Goal: Feedback & Contribution: Contribute content

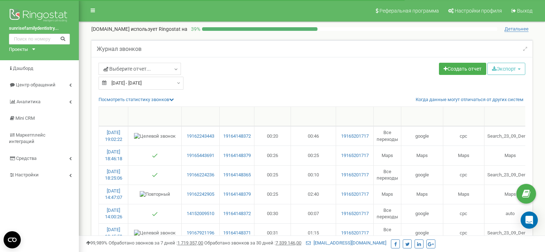
select select "50"
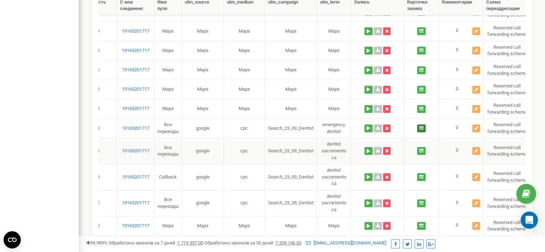
scroll to position [586, 0]
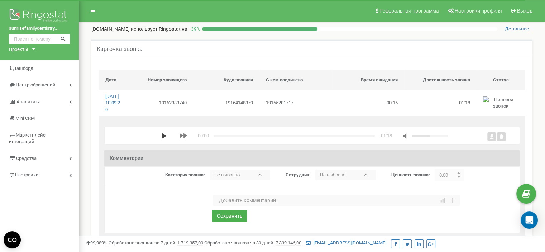
click at [162, 139] on polygon "media player" at bounding box center [164, 136] width 5 height 6
click at [300, 194] on div at bounding box center [311, 189] width 297 height 11
click at [295, 206] on textarea at bounding box center [336, 199] width 247 height 11
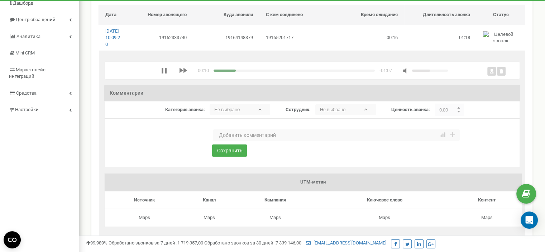
scroll to position [36, 0]
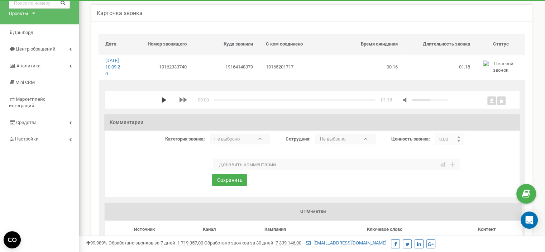
click at [163, 103] on polygon "media player" at bounding box center [164, 100] width 5 height 6
click at [270, 101] on div "media player" at bounding box center [293, 100] width 161 height 2
click at [247, 169] on textarea at bounding box center [336, 164] width 247 height 11
type textarea "Рабочий звонок"
click at [243, 186] on button "Сохранить" at bounding box center [229, 180] width 35 height 12
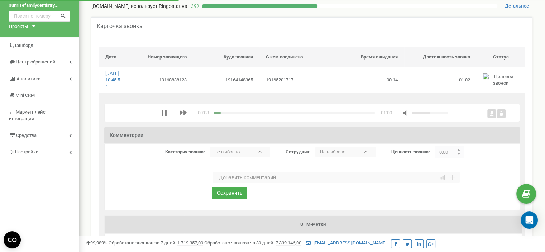
scroll to position [36, 0]
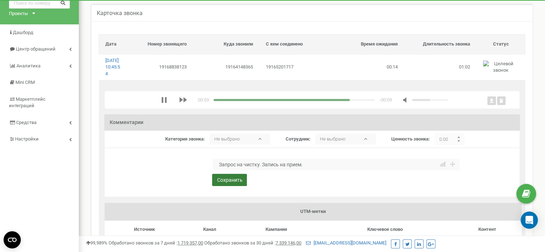
type textarea "Запрос на чистку. Запись на прием."
click at [222, 186] on button "Сохранить" at bounding box center [229, 180] width 35 height 12
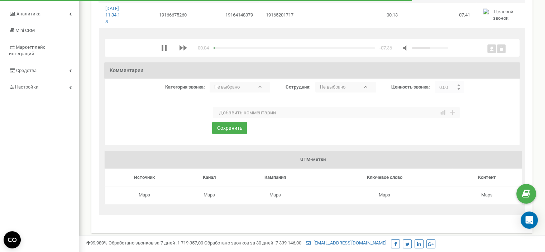
scroll to position [72, 0]
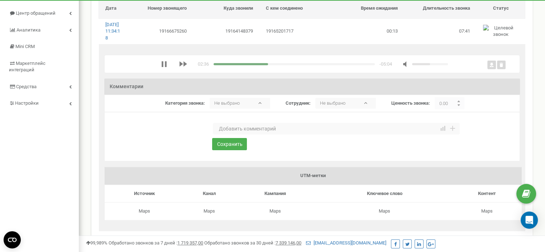
click at [348, 65] on div "media player" at bounding box center [293, 64] width 161 height 2
click at [232, 134] on textarea at bounding box center [336, 128] width 247 height 11
type textarea "Консультация не новый пациент"
click at [228, 150] on button "Сохранить" at bounding box center [229, 144] width 35 height 12
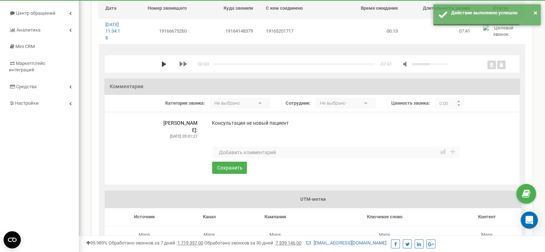
click at [162, 67] on polygon "media player" at bounding box center [164, 64] width 5 height 6
click at [217, 65] on div "media player" at bounding box center [293, 64] width 161 height 2
click at [216, 65] on div "media player" at bounding box center [215, 64] width 4 height 2
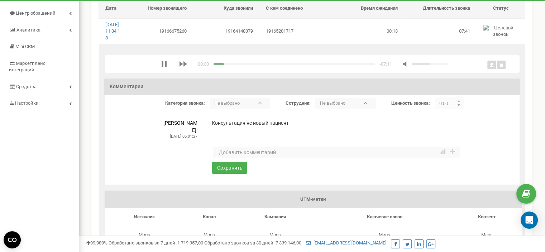
click at [229, 155] on textarea at bounding box center [336, 151] width 247 height 11
type textarea "Отмена визита"
click at [237, 172] on button "Сохранить" at bounding box center [229, 168] width 35 height 12
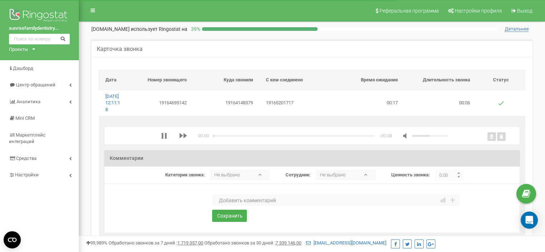
click at [236, 205] on textarea at bounding box center [336, 199] width 247 height 11
type textarea "Спам"
click at [229, 222] on button "Сохранить" at bounding box center [229, 216] width 35 height 12
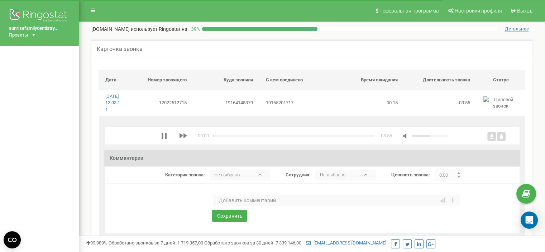
click at [234, 206] on textarea at bounding box center [336, 199] width 247 height 11
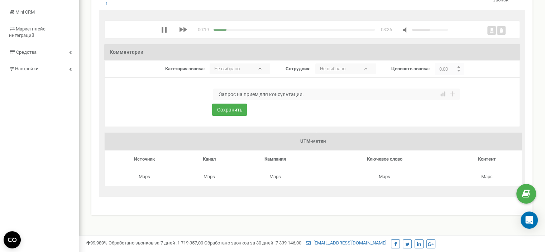
scroll to position [72, 0]
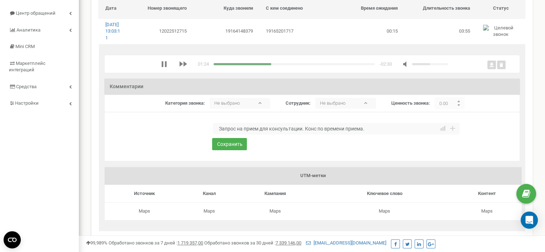
click at [303, 134] on textarea "Запрос на прием для консультации. Конс по времени приема." at bounding box center [336, 128] width 247 height 11
click at [432, 134] on textarea "Запрос на прием для консультации по поводу протезирования. Конс по времени прие…" at bounding box center [336, 128] width 247 height 11
click at [303, 65] on div "media player" at bounding box center [293, 64] width 161 height 2
click at [434, 134] on textarea "Запрос на прием для консультации по поводу протезирования. Конс по времени прие…" at bounding box center [336, 128] width 247 height 11
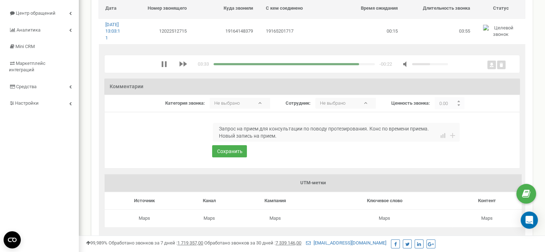
drag, startPoint x: 370, startPoint y: 136, endPoint x: 386, endPoint y: 151, distance: 22.6
click at [371, 137] on textarea "Запрос на прием для консультации по поводу протезирования. Конс по времени прие…" at bounding box center [336, 132] width 247 height 19
type textarea "Запрос на прием для консультации по поводу протезирования. Страховка подходит. …"
click at [223, 157] on button "Сохранить" at bounding box center [229, 151] width 35 height 12
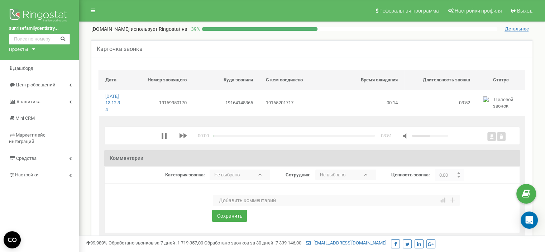
click at [236, 206] on textarea at bounding box center [336, 199] width 247 height 11
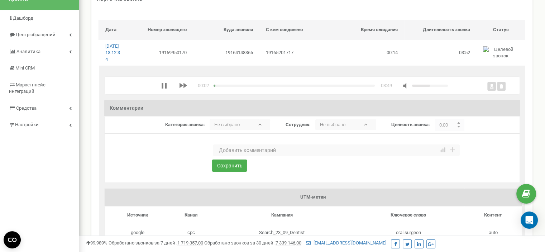
scroll to position [36, 0]
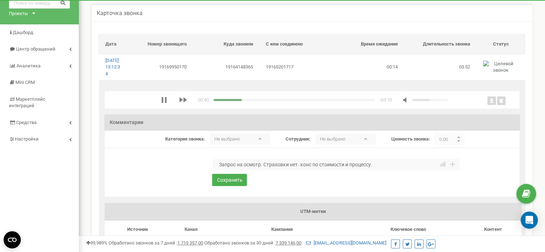
click at [301, 170] on textarea "Запрос на осмотр. Страховки нет. конс по стоимости и процессу." at bounding box center [336, 164] width 247 height 11
click at [303, 170] on textarea "Запрос на осмотр. Страховки нет. конс по стоимости и процессу." at bounding box center [336, 164] width 247 height 11
click at [379, 170] on textarea "Запрос на осмотр. Страховки нет. Конс по стоимости и процессу." at bounding box center [336, 164] width 247 height 11
click at [351, 170] on textarea "Запрос на осмотр. Страховки нет. Конс по стоимости и процессу." at bounding box center [336, 164] width 247 height 11
click at [375, 170] on textarea "Запрос на осмотр. Страховки нет. Конс по стоимости, процессу." at bounding box center [336, 164] width 247 height 11
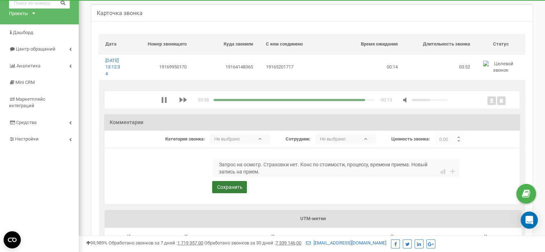
type textarea "Запрос на осмотр. Страховки нет. Конс по стоимости, процессу, времени приема. Н…"
click at [228, 193] on button "Сохранить" at bounding box center [229, 187] width 35 height 12
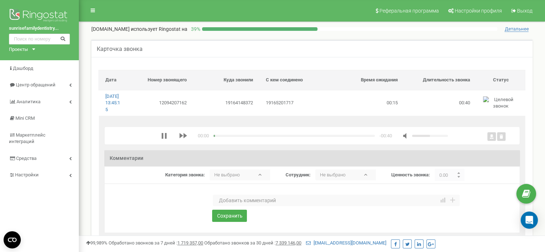
click at [231, 206] on textarea at bounding box center [336, 199] width 247 height 11
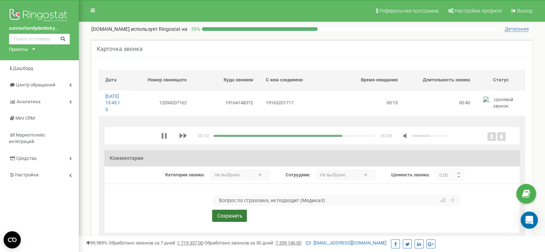
type textarea "Вопрос по страховке, не подходит (Медикал)"
click at [234, 222] on button "Сохранить" at bounding box center [229, 216] width 35 height 12
type textarea "Спам"
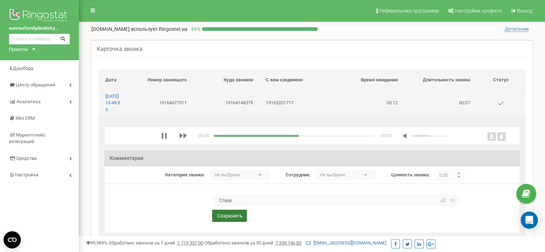
drag, startPoint x: 228, startPoint y: 221, endPoint x: 235, endPoint y: 106, distance: 114.8
click at [228, 220] on button "Сохранить" at bounding box center [229, 216] width 35 height 12
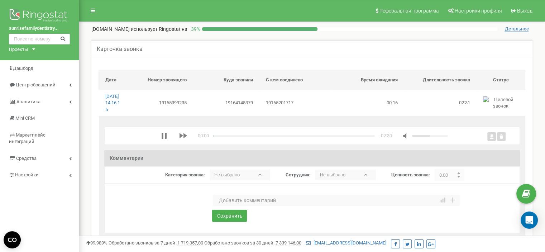
click at [235, 206] on textarea at bounding box center [336, 199] width 247 height 11
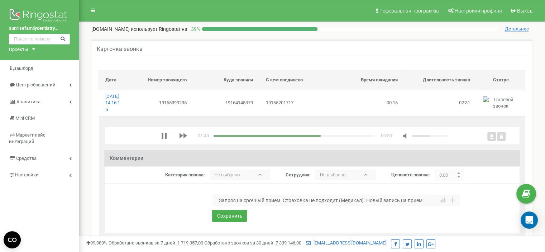
type textarea "Запрос на срочный прием. Страховка не подходит (Медикал). Новый запись на прием."
click at [331, 139] on div "01:40 x -00:50" at bounding box center [304, 135] width 287 height 7
click at [334, 137] on div "media player" at bounding box center [293, 136] width 161 height 2
click at [346, 137] on div "media player" at bounding box center [293, 136] width 161 height 2
click at [235, 222] on button "Сохранить" at bounding box center [229, 216] width 35 height 12
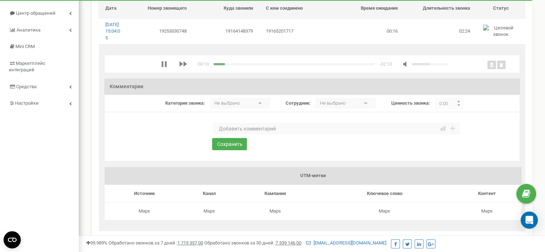
scroll to position [36, 0]
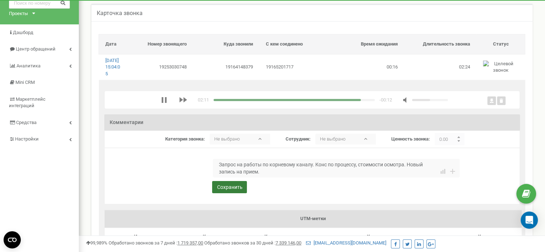
type textarea "Запрос на работы по корневому каналу. Конс по процессу, стоимости осмотра. Новы…"
click at [228, 193] on button "Сохранить" at bounding box center [229, 187] width 35 height 12
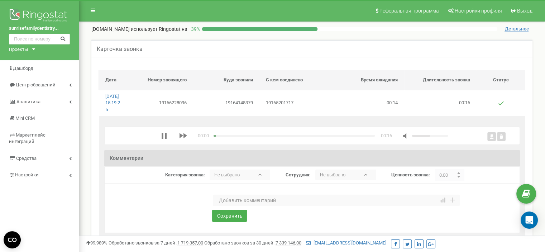
click at [228, 206] on textarea at bounding box center [336, 199] width 247 height 11
click at [305, 206] on textarea "Вопрос по страховке, не подхолит (медикал)" at bounding box center [336, 199] width 247 height 11
click at [294, 206] on textarea "Вопрос по страховке, не подхолит (Медикал)" at bounding box center [336, 199] width 247 height 11
type textarea "Вопрос по страховке, не подходит (Медикал)"
click at [227, 222] on button "Сохранить" at bounding box center [229, 216] width 35 height 12
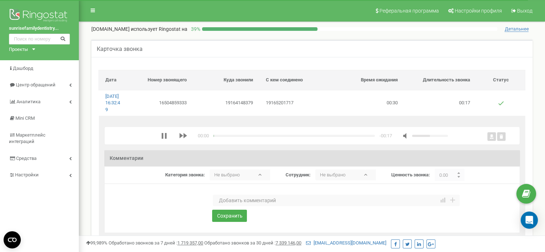
click at [230, 206] on textarea at bounding box center [336, 199] width 247 height 11
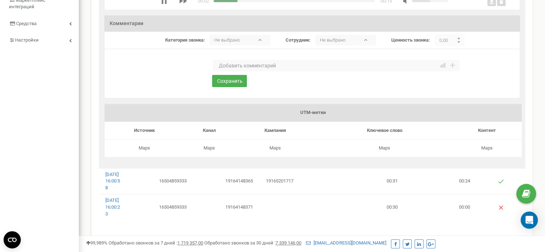
scroll to position [72, 0]
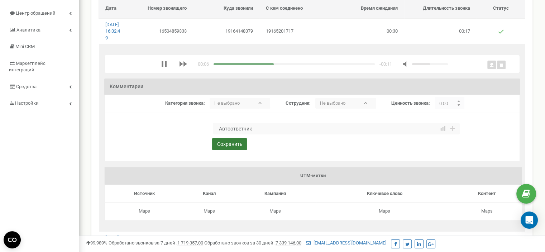
type textarea "Автоответчик"
click at [216, 150] on button "Сохранить" at bounding box center [229, 144] width 35 height 12
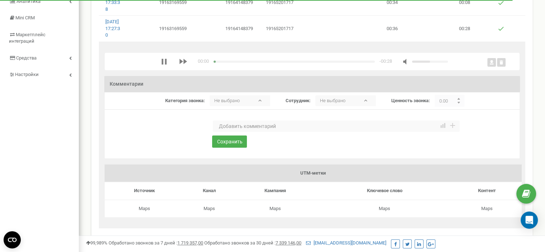
scroll to position [107, 0]
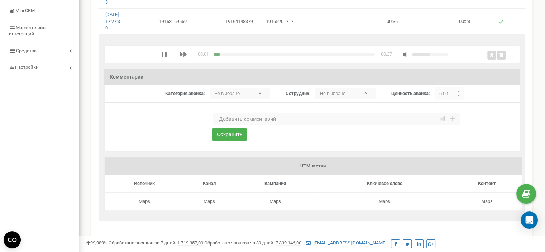
click at [253, 125] on textarea at bounding box center [336, 118] width 247 height 11
type textarea "Автоответчик"
click at [232, 140] on button "Сохранить" at bounding box center [229, 134] width 35 height 12
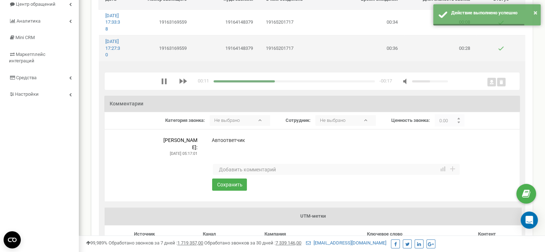
scroll to position [36, 0]
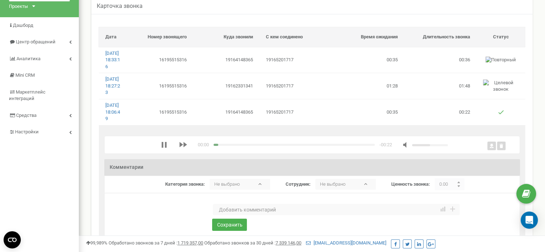
scroll to position [107, 0]
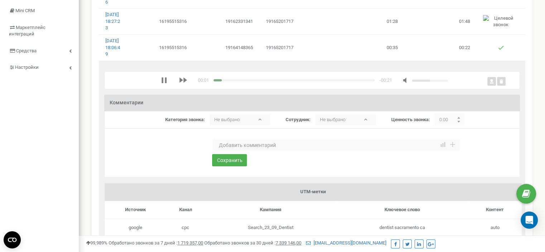
click at [241, 151] on textarea at bounding box center [336, 144] width 247 height 11
type textarea "Автоответчик"
click at [236, 166] on button "Сохранить" at bounding box center [229, 160] width 35 height 12
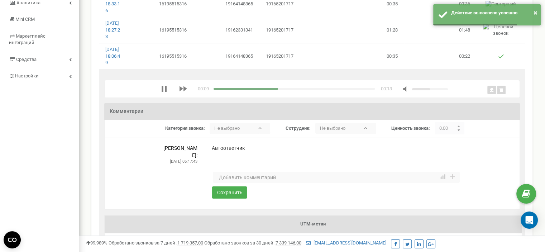
scroll to position [72, 0]
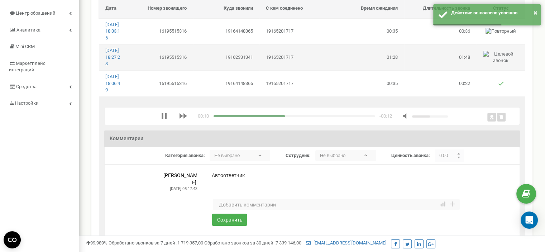
click at [259, 70] on td "19165201717" at bounding box center [295, 57] width 72 height 26
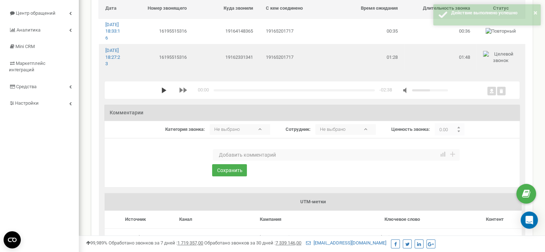
click at [162, 93] on polygon "media player" at bounding box center [164, 90] width 5 height 6
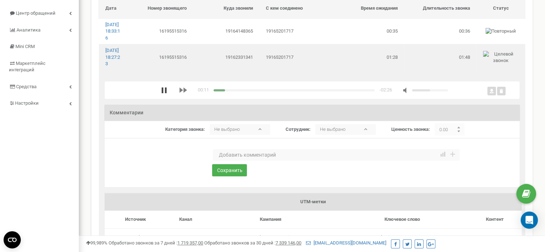
click at [161, 93] on icon "media player" at bounding box center [164, 90] width 6 height 6
click at [162, 93] on polygon "media player" at bounding box center [164, 90] width 5 height 6
click at [270, 91] on div "media player" at bounding box center [293, 90] width 161 height 2
click at [300, 91] on div "media player" at bounding box center [293, 90] width 161 height 2
click at [246, 160] on textarea at bounding box center [336, 154] width 247 height 11
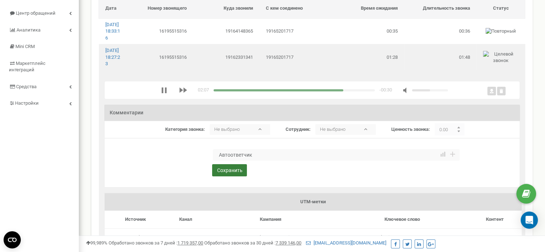
type textarea "Автоответчик"
click at [225, 176] on button "Сохранить" at bounding box center [229, 170] width 35 height 12
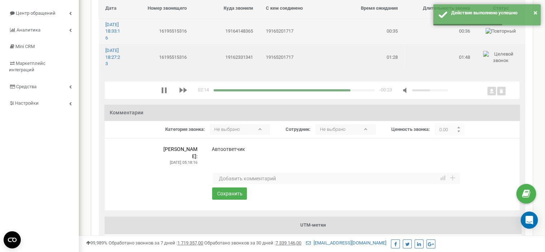
click at [291, 37] on td "19165201717" at bounding box center [295, 31] width 72 height 26
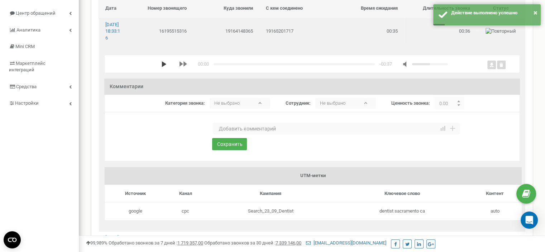
click at [162, 67] on polygon "media player" at bounding box center [164, 64] width 5 height 6
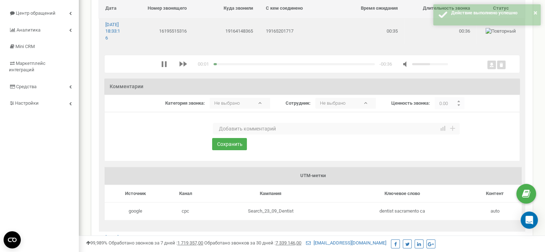
click at [234, 134] on textarea at bounding box center [336, 128] width 247 height 11
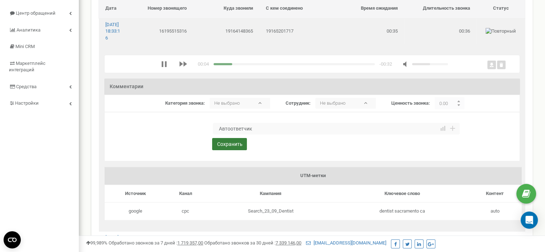
type textarea "Автоответчик"
click at [232, 150] on button "Сохранить" at bounding box center [229, 144] width 35 height 12
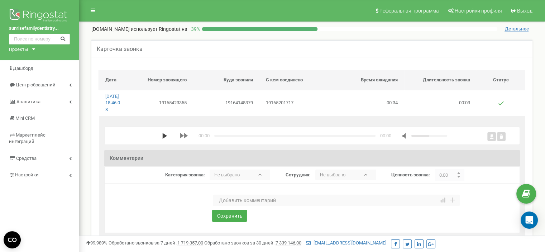
click at [163, 139] on polygon "media player" at bounding box center [164, 136] width 5 height 6
click at [234, 206] on textarea at bounding box center [336, 199] width 247 height 11
click at [218, 206] on textarea "автоответчик" at bounding box center [336, 199] width 247 height 11
click at [221, 206] on textarea "автоответчик" at bounding box center [336, 199] width 247 height 11
type textarea "Автоответчик"
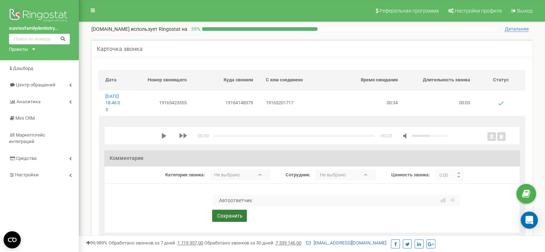
click at [227, 220] on button "Сохранить" at bounding box center [229, 216] width 35 height 12
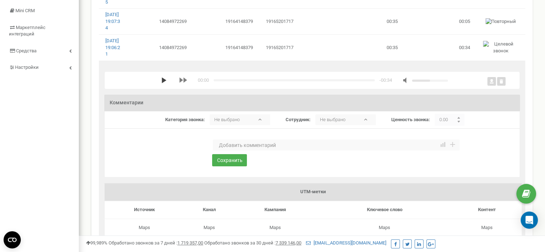
click at [161, 83] on icon "media player" at bounding box center [164, 80] width 6 height 6
click at [253, 151] on textarea at bounding box center [336, 144] width 247 height 11
type textarea "Автоответчик"
click at [236, 166] on button "Сохранить" at bounding box center [229, 160] width 35 height 12
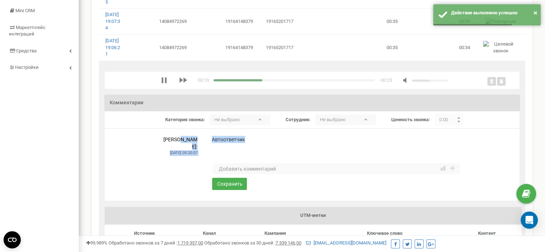
drag, startPoint x: 249, startPoint y: 158, endPoint x: 212, endPoint y: 160, distance: 36.2
click at [212, 156] on div "Arthur Abraamyan: 2025-08-19 05:20:07 Автоответчик" at bounding box center [311, 146] width 297 height 20
drag, startPoint x: 287, startPoint y: 167, endPoint x: 238, endPoint y: 155, distance: 50.2
click at [287, 156] on p "Автоответчик" at bounding box center [325, 146] width 226 height 20
click at [222, 156] on p "Автоответчик" at bounding box center [325, 146] width 226 height 20
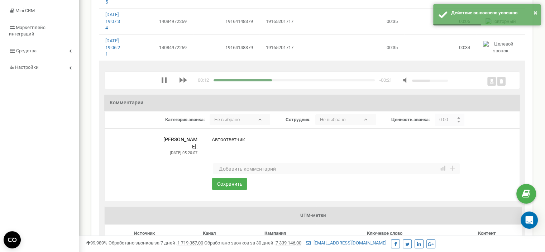
click at [222, 156] on p "Автоответчик" at bounding box center [325, 146] width 226 height 20
copy p "Автоответчик"
drag, startPoint x: 307, startPoint y: 171, endPoint x: 308, endPoint y: 161, distance: 10.5
click at [307, 156] on p "Автоответчик" at bounding box center [325, 146] width 226 height 20
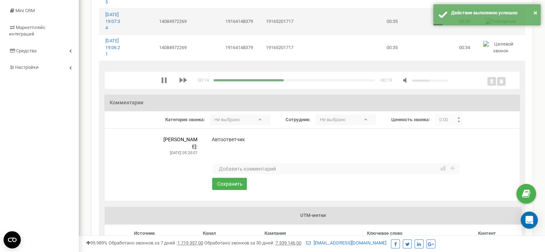
click at [275, 34] on td "19165201717" at bounding box center [295, 22] width 72 height 26
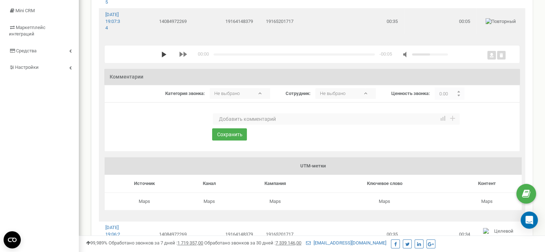
click at [162, 57] on polygon "media player" at bounding box center [164, 55] width 5 height 6
click at [231, 125] on textarea at bounding box center [336, 118] width 247 height 11
paste textarea "Автоответчик"
type textarea "Автоответчик"
click at [231, 140] on button "Сохранить" at bounding box center [229, 134] width 35 height 12
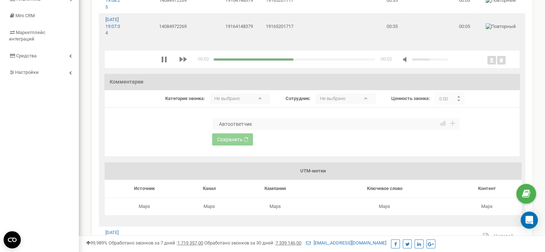
scroll to position [36, 0]
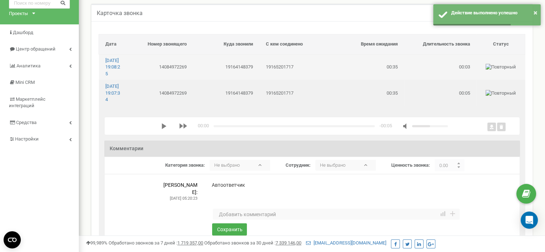
click at [258, 72] on td "19164148379" at bounding box center [226, 67] width 66 height 26
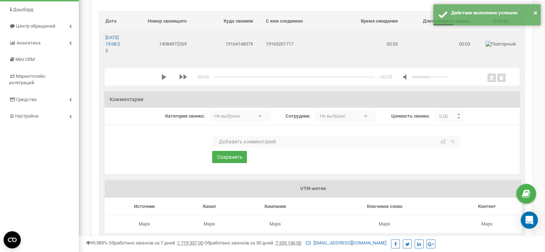
scroll to position [72, 0]
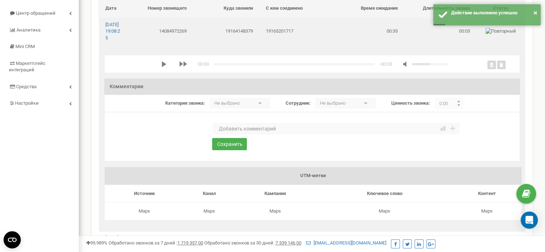
click at [248, 134] on textarea at bounding box center [336, 128] width 247 height 11
paste textarea "Автоответчик"
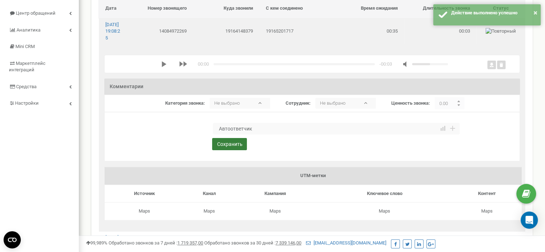
type textarea "Автоответчик"
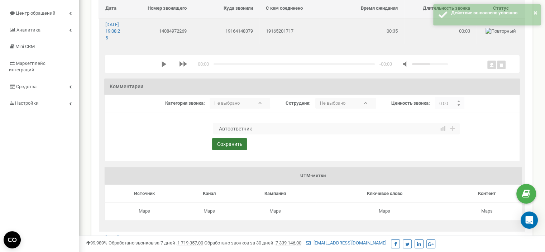
click at [236, 150] on button "Сохранить" at bounding box center [229, 144] width 35 height 12
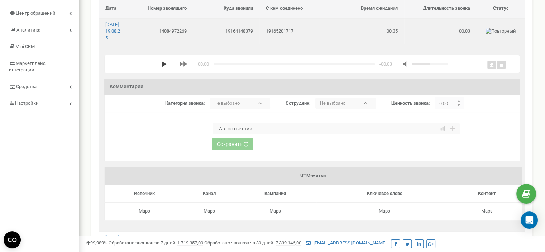
click at [162, 67] on polygon "media player" at bounding box center [164, 64] width 5 height 6
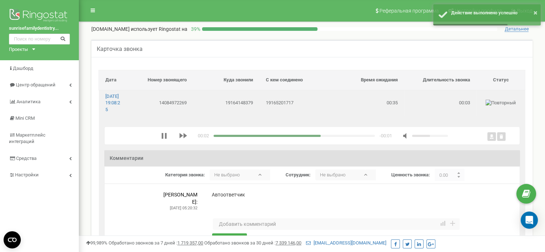
scroll to position [0, 0]
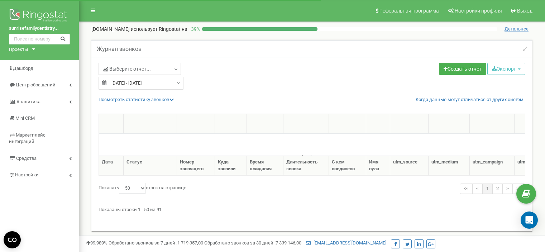
select select "50"
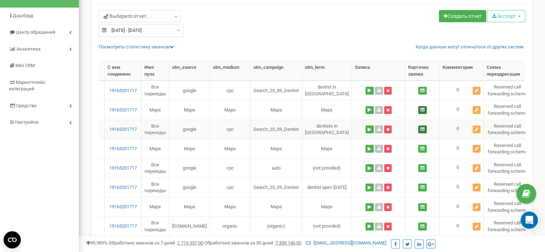
scroll to position [36, 0]
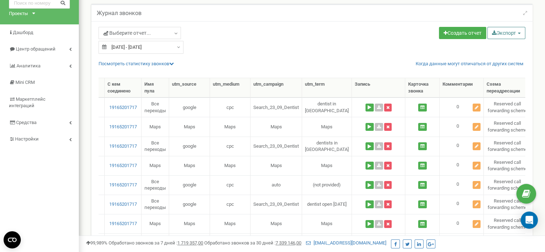
click at [511, 31] on button "Экспорт" at bounding box center [506, 33] width 38 height 12
click at [507, 59] on link "Excel (.xls)" at bounding box center [516, 61] width 54 height 11
click at [23, 14] on div "Проекты" at bounding box center [18, 13] width 19 height 7
click at [27, 32] on link "[DOMAIN_NAME]" at bounding box center [29, 31] width 33 height 4
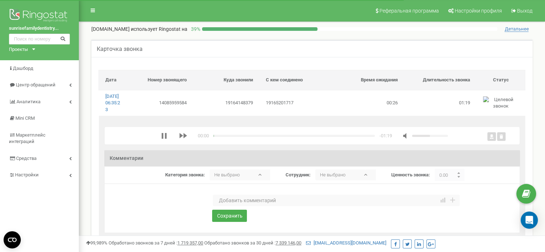
click at [231, 206] on textarea at bounding box center [336, 199] width 247 height 11
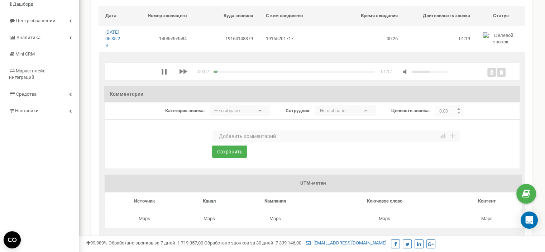
scroll to position [36, 0]
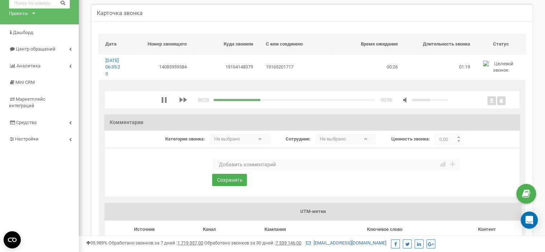
click at [232, 170] on textarea at bounding box center [336, 164] width 247 height 11
drag, startPoint x: 259, startPoint y: 170, endPoint x: 271, endPoint y: 197, distance: 29.9
click at [259, 170] on textarea "Запрос на прием. Страховка не подходит (Медикал)." at bounding box center [336, 164] width 247 height 11
click at [244, 170] on textarea "Запрос на прием. Страховка не подходит (Медикал)." at bounding box center [336, 164] width 247 height 11
click at [280, 170] on textarea "Запрос на срочный прием. Страховка не подходит (Медикал)." at bounding box center [336, 164] width 247 height 11
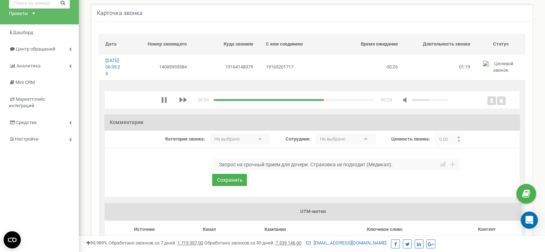
click at [399, 170] on textarea "Запрос на срочный прием для дочери. Страховка не подходит (Медикал)." at bounding box center [336, 164] width 247 height 11
click at [398, 170] on textarea "Запрос на срочный прием для дочери. Страховка не подходит (Медикал). перезвонит" at bounding box center [336, 164] width 247 height 11
click at [427, 170] on textarea "Запрос на срочный прием для дочери. Страховка не подходит (Медикал). Перезвонит" at bounding box center [336, 164] width 247 height 11
type textarea "Запрос на срочный прием для дочери. Страховка не подходит (Медикал). Перезвонит."
click at [233, 186] on button "Сохранить" at bounding box center [229, 180] width 35 height 12
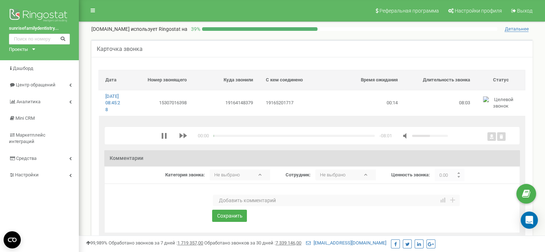
click at [240, 206] on textarea at bounding box center [336, 199] width 247 height 11
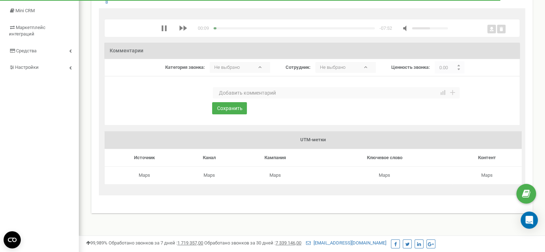
scroll to position [72, 0]
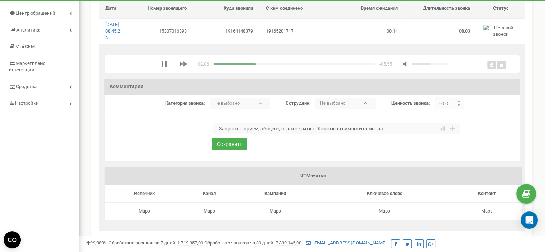
click at [262, 65] on div "media player" at bounding box center [293, 64] width 161 height 2
click at [271, 65] on div "media player" at bounding box center [293, 64] width 161 height 2
click at [266, 65] on div "media player" at bounding box center [242, 64] width 58 height 2
click at [268, 65] on div "media player" at bounding box center [293, 64] width 161 height 2
click at [271, 65] on div "media player" at bounding box center [293, 64] width 161 height 2
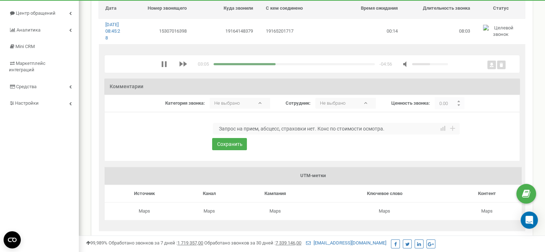
click at [389, 134] on textarea "Запрос на прием, абсцесс, страховки нет. Конс по стоимости осмотра." at bounding box center [336, 128] width 247 height 11
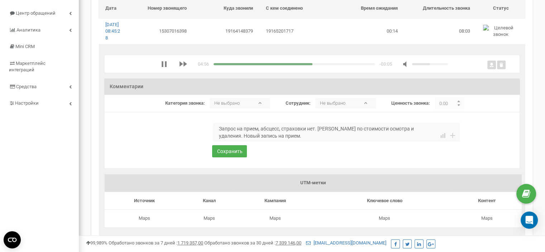
type textarea "Запрос на прием, абсцесс, страховки нет. Конс по стоимости осмотра и удаления. …"
click at [319, 65] on div "media player" at bounding box center [293, 64] width 161 height 2
click at [329, 65] on div "media player" at bounding box center [293, 64] width 161 height 2
click at [343, 65] on div "media player" at bounding box center [293, 64] width 161 height 2
click at [355, 65] on div "media player" at bounding box center [293, 64] width 161 height 2
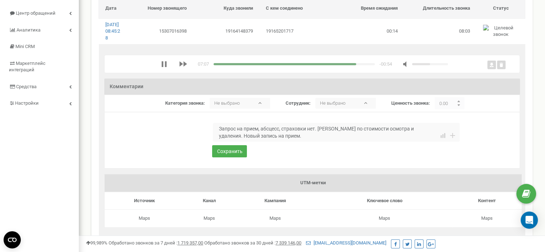
click at [343, 65] on div "media player" at bounding box center [284, 64] width 143 height 2
click at [235, 156] on button "Сохранить" at bounding box center [229, 151] width 35 height 12
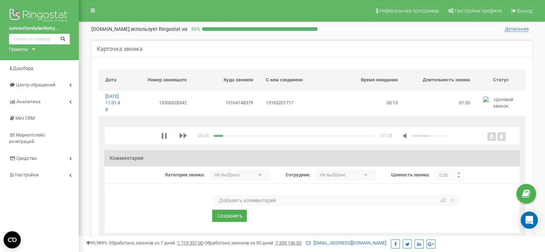
click at [268, 206] on textarea at bounding box center [336, 199] width 247 height 11
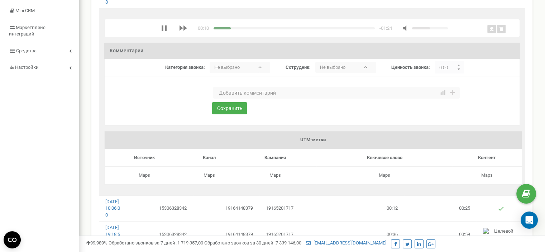
scroll to position [72, 0]
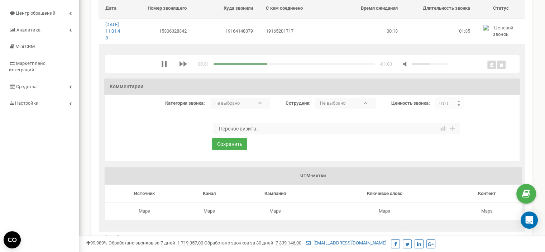
type textarea "Перенос визита."
click at [315, 67] on div "00:31 x -01:02" at bounding box center [304, 64] width 287 height 7
click at [315, 65] on div "media player" at bounding box center [293, 64] width 161 height 2
click at [235, 150] on button "Сохранить" at bounding box center [229, 144] width 35 height 12
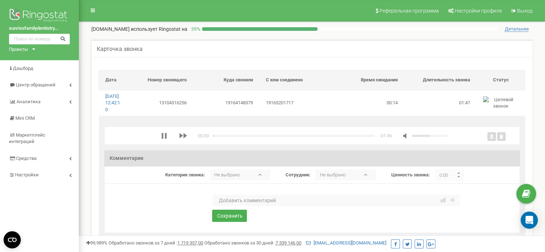
click at [238, 206] on textarea at bounding box center [336, 199] width 247 height 11
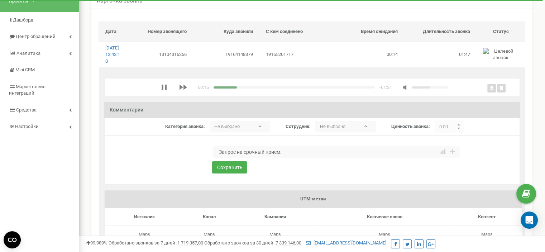
scroll to position [36, 0]
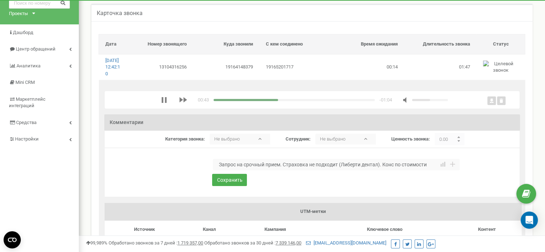
click at [280, 170] on textarea "Запрос на срочный прием. Страховка не подходит (Либерти дентал). Конс по стоимо…" at bounding box center [336, 164] width 247 height 11
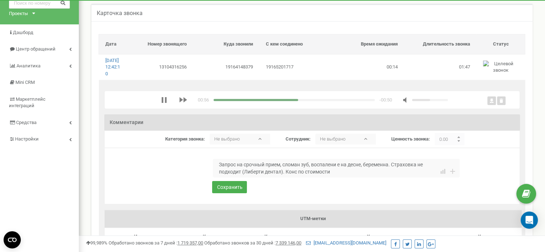
click at [338, 172] on textarea "Запрос на срочный прием, сломан зуб, воспалени е на десне, беременна. Страховка…" at bounding box center [336, 168] width 247 height 19
click at [336, 177] on textarea "Запрос на срочный прием, сломан зуб, воспаление на десне, беременна. Страховка …" at bounding box center [336, 168] width 247 height 19
drag, startPoint x: 312, startPoint y: 172, endPoint x: 361, endPoint y: 173, distance: 49.1
click at [361, 173] on textarea "Запрос на срочный прием, сломан зуб, воспаление на десне, беременна. Страховка …" at bounding box center [336, 168] width 247 height 19
click at [315, 172] on textarea "Запрос на срочный прием, сломан зуб, фбсцесс, беременна. Страховка не подходит …" at bounding box center [336, 168] width 247 height 19
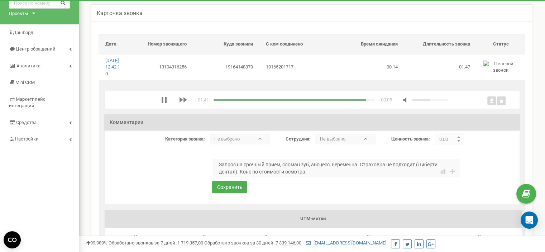
type textarea "Запрос на срочный прием, сломан зуб, абсцесс, беременна. Страховка не подходит …"
click at [351, 101] on div "media player" at bounding box center [289, 100] width 153 height 2
click at [336, 103] on div "01:37 x -00:09" at bounding box center [304, 99] width 287 height 7
click at [337, 101] on div "media player" at bounding box center [287, 100] width 148 height 2
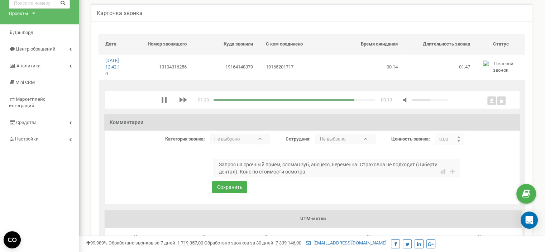
click at [336, 177] on textarea "Запрос на срочный прием, сломан зуб, абсцесс, беременна. Страховка не подходит …" at bounding box center [336, 168] width 247 height 19
click at [234, 193] on button "Сохранить" at bounding box center [229, 187] width 35 height 12
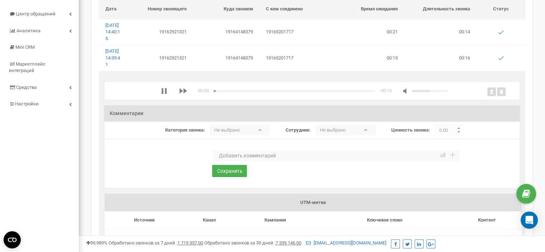
scroll to position [72, 0]
click at [242, 160] on textarea at bounding box center [336, 154] width 247 height 11
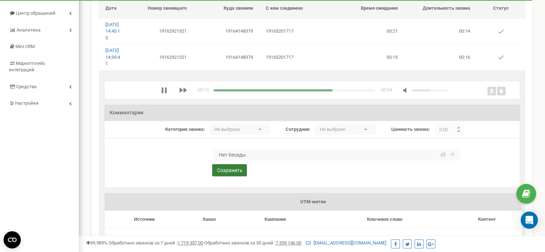
type textarea "Нет беседы"
click at [231, 176] on button "Сохранить" at bounding box center [229, 170] width 35 height 12
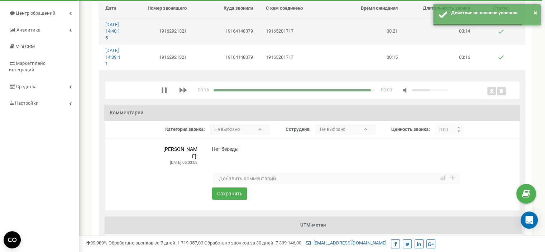
click at [174, 35] on td "19162921321" at bounding box center [160, 31] width 66 height 26
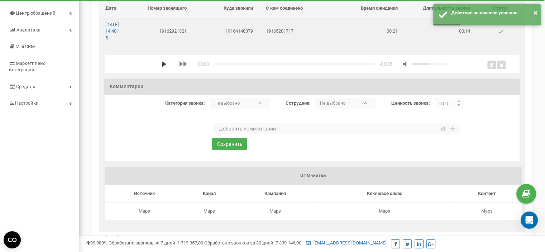
click at [162, 67] on polygon "media player" at bounding box center [164, 64] width 5 height 6
click at [233, 134] on textarea at bounding box center [336, 128] width 247 height 11
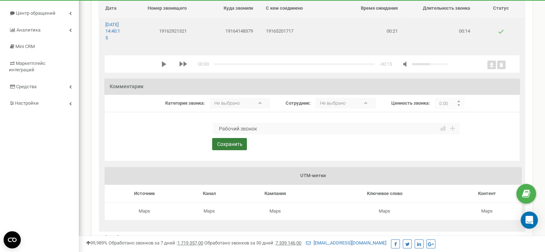
type textarea "Рабочий звонок"
click at [235, 150] on button "Сохранить" at bounding box center [229, 144] width 35 height 12
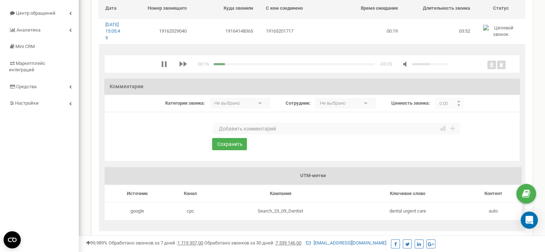
scroll to position [36, 0]
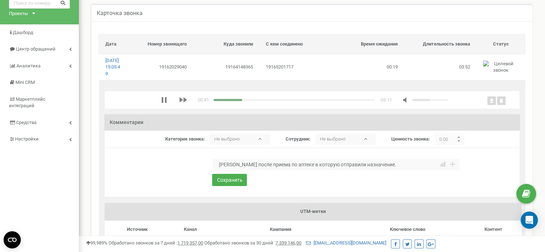
type textarea "Конс после приема по аптеке в которую отправили назначение."
click at [327, 101] on div "media player" at bounding box center [293, 100] width 161 height 2
click at [348, 101] on div "media player" at bounding box center [293, 100] width 161 height 2
click at [235, 186] on button "Сохранить" at bounding box center [229, 180] width 35 height 12
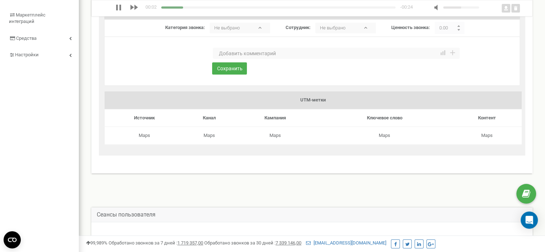
scroll to position [107, 0]
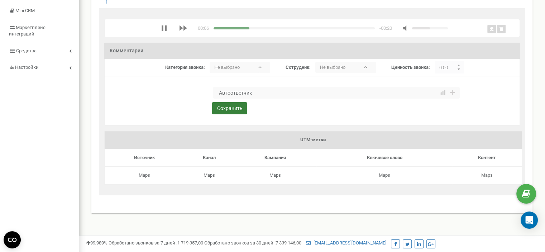
type textarea "Автоответчик"
click at [238, 114] on button "Сохранить" at bounding box center [229, 108] width 35 height 12
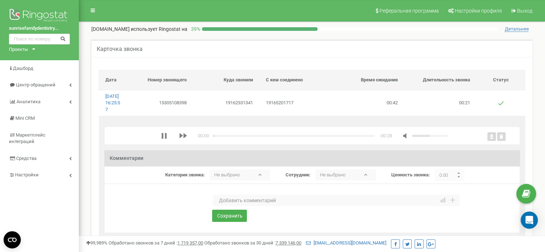
click at [239, 206] on textarea at bounding box center [336, 199] width 247 height 11
type textarea "Автоответчик"
click at [226, 222] on button "Сохранить" at bounding box center [229, 216] width 35 height 12
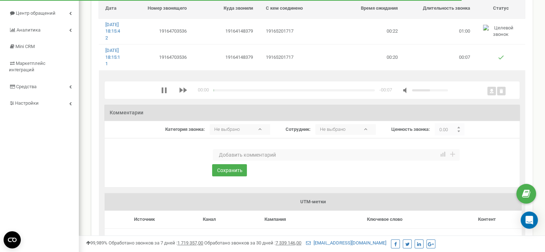
click at [231, 160] on textarea at bounding box center [336, 154] width 247 height 11
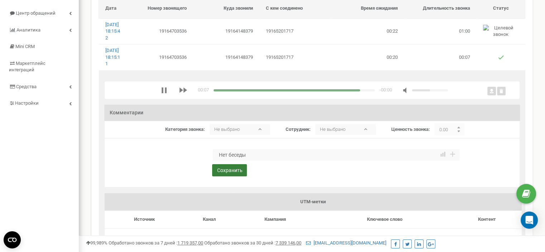
type textarea "Нет беседы"
click at [239, 176] on button "Сохранить" at bounding box center [229, 170] width 35 height 12
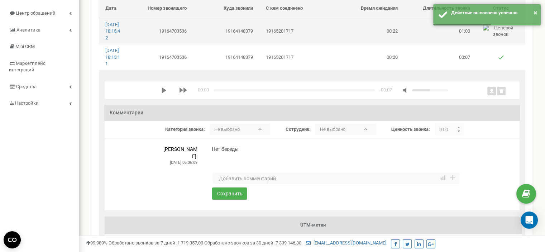
click at [241, 35] on td "19164148379" at bounding box center [226, 31] width 66 height 26
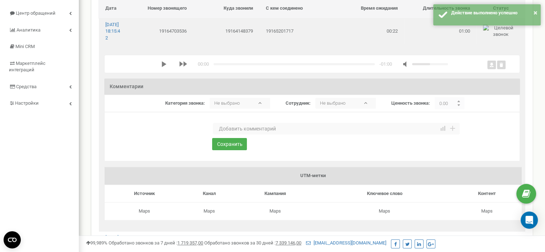
click at [161, 67] on icon "media player" at bounding box center [164, 64] width 6 height 6
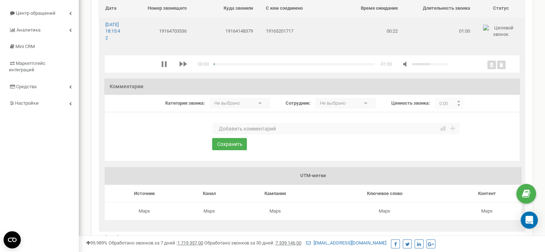
click at [226, 134] on textarea at bounding box center [336, 128] width 247 height 11
click at [269, 134] on textarea at bounding box center [336, 128] width 247 height 11
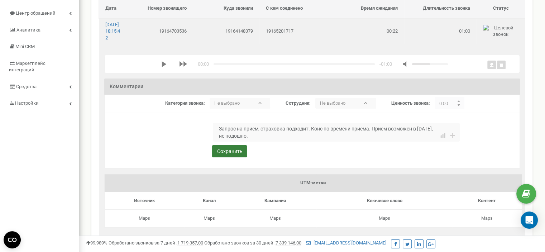
type textarea "Запрос на прием, страховка подходит. Конс по времени приема. Прием возможен в п…"
click at [234, 154] on button "Сохранить" at bounding box center [229, 151] width 35 height 12
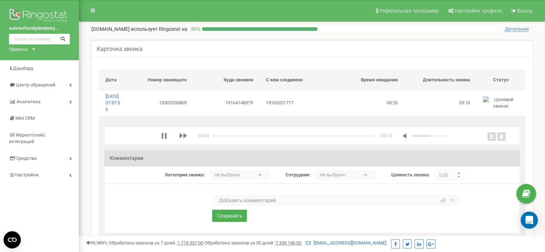
click at [233, 206] on textarea at bounding box center [336, 199] width 247 height 11
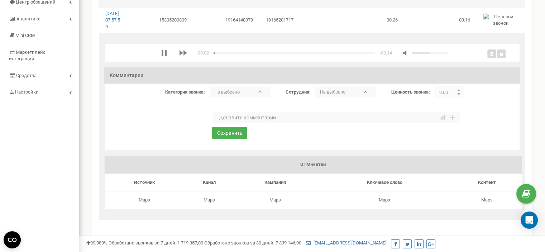
scroll to position [72, 0]
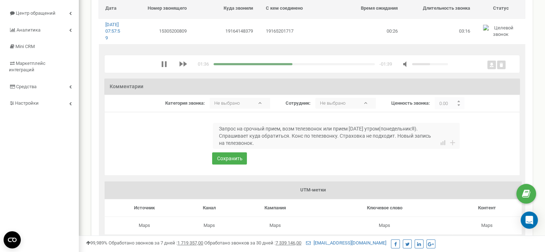
type textarea "Запрос на срочный прием, возм телезвонок или прием завтра утром(понедельникЯ). …"
click at [319, 65] on div "media player" at bounding box center [293, 64] width 161 height 2
click at [356, 65] on div "media player" at bounding box center [293, 64] width 161 height 2
click at [239, 164] on button "Сохранить" at bounding box center [229, 158] width 35 height 12
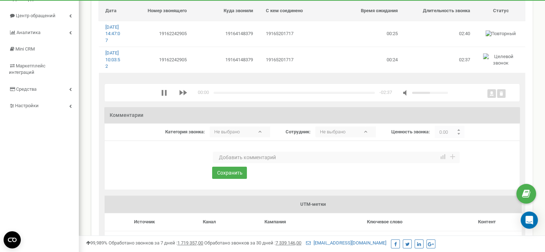
scroll to position [72, 0]
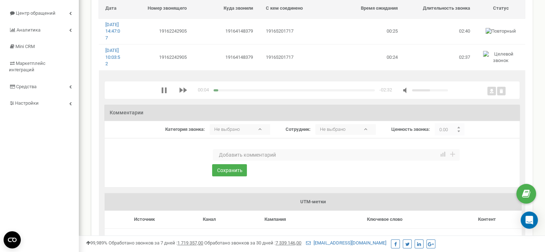
click at [244, 160] on textarea at bounding box center [336, 154] width 247 height 11
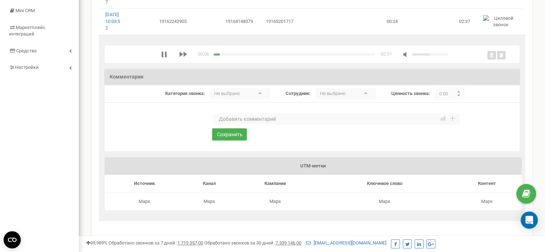
scroll to position [107, 0]
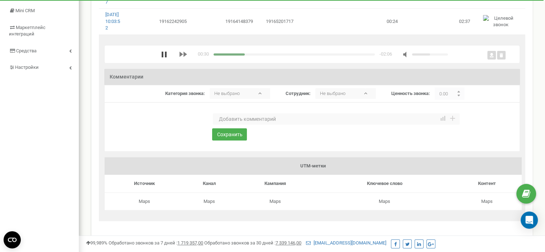
click at [162, 57] on icon "media player" at bounding box center [164, 55] width 5 height 6
click at [225, 58] on div "00:31 x -02:06" at bounding box center [304, 54] width 287 height 7
click at [225, 56] on div "media player" at bounding box center [229, 54] width 32 height 2
click at [162, 57] on polygon "media player" at bounding box center [164, 55] width 5 height 6
click at [161, 52] on button "media player" at bounding box center [164, 55] width 6 height 6
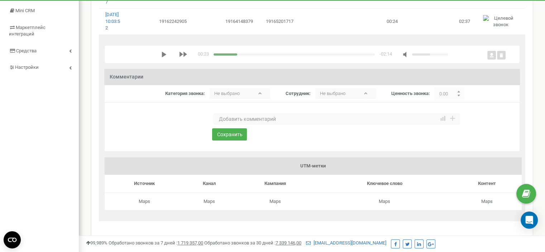
click at [161, 52] on button "media player" at bounding box center [164, 55] width 6 height 6
click at [230, 125] on textarea at bounding box center [336, 118] width 247 height 11
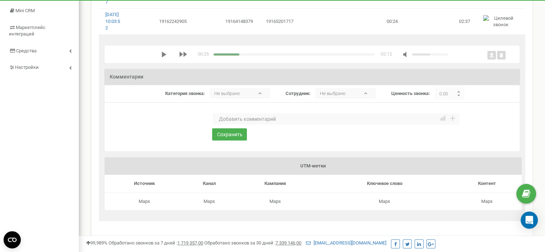
drag, startPoint x: 160, startPoint y: 67, endPoint x: 164, endPoint y: 73, distance: 7.3
click at [161, 57] on icon "media player" at bounding box center [164, 55] width 6 height 6
click at [237, 125] on textarea at bounding box center [336, 118] width 247 height 11
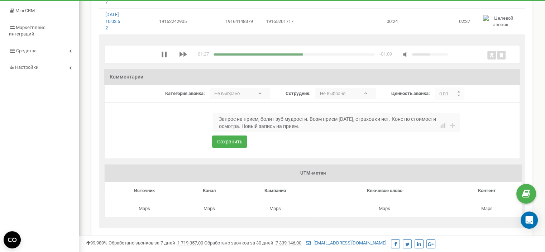
type textarea "Запрос на прием, болит зуб мудрости. Возм прием завтра, страховки нет. Конс по …"
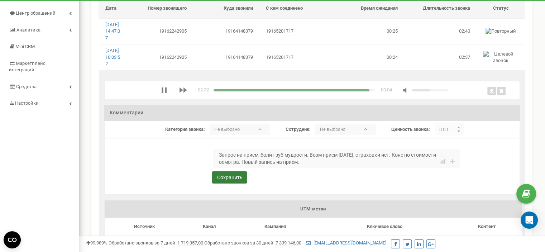
click at [232, 183] on button "Сохранить" at bounding box center [229, 177] width 35 height 12
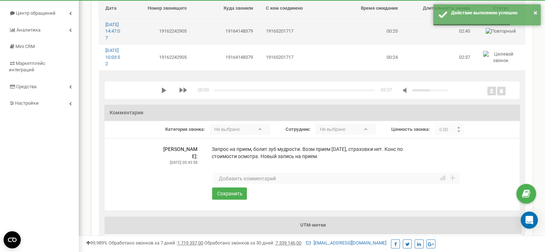
click at [279, 36] on td "19165201717" at bounding box center [295, 31] width 72 height 26
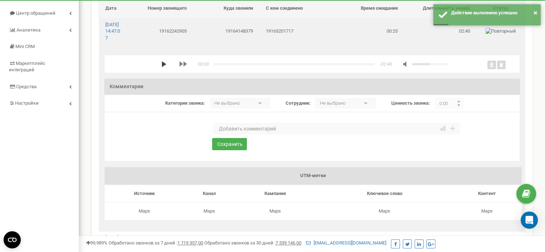
click at [161, 67] on icon "media player" at bounding box center [164, 64] width 6 height 6
click at [233, 134] on textarea at bounding box center [336, 128] width 247 height 11
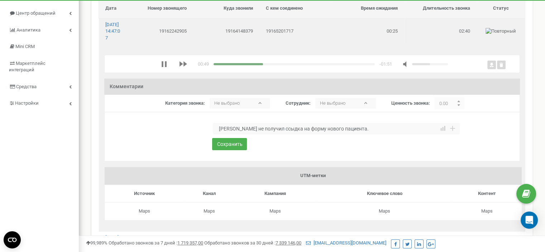
click at [282, 134] on textarea "Пациент не получил ссыдка на форму нового пациента." at bounding box center [336, 128] width 247 height 11
type textarea "Пациент не получил ссылку на форму нового пациента."
click at [252, 67] on div "x" at bounding box center [304, 64] width 287 height 7
click at [254, 65] on div "media player" at bounding box center [293, 64] width 161 height 2
click at [275, 65] on div "media player" at bounding box center [293, 64] width 161 height 2
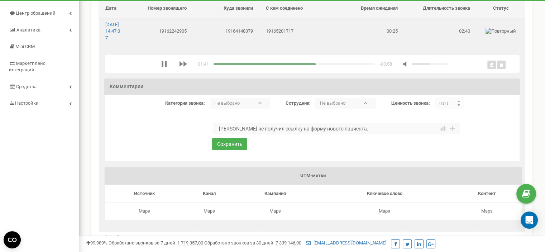
click at [298, 65] on div "media player" at bounding box center [293, 64] width 161 height 2
click at [236, 157] on div "* Необходимо заполнить Пациент не получил ссылку на форму нового пациента. 1 2 …" at bounding box center [311, 142] width 297 height 38
click at [235, 148] on button "Сохранить" at bounding box center [229, 144] width 35 height 12
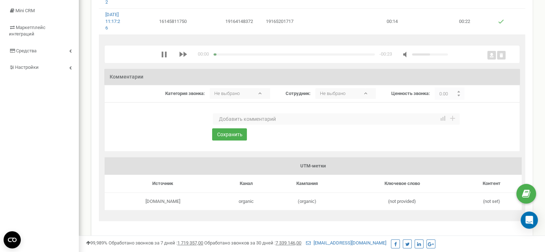
click at [262, 125] on textarea at bounding box center [336, 118] width 247 height 11
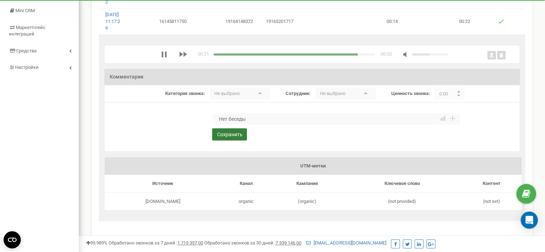
type textarea "Нет беседы"
click at [235, 140] on button "Сохранить" at bounding box center [229, 134] width 35 height 12
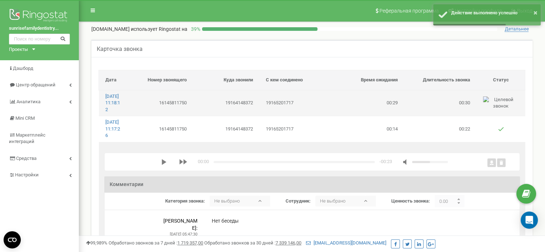
click at [288, 111] on td "19165201717" at bounding box center [295, 103] width 72 height 26
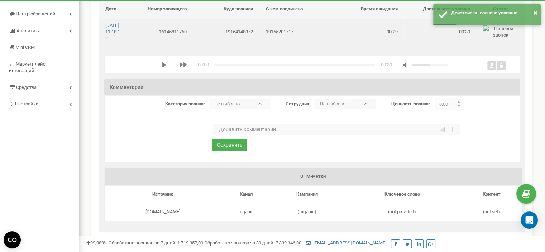
scroll to position [72, 0]
click at [162, 67] on polygon "media player" at bounding box center [164, 64] width 5 height 6
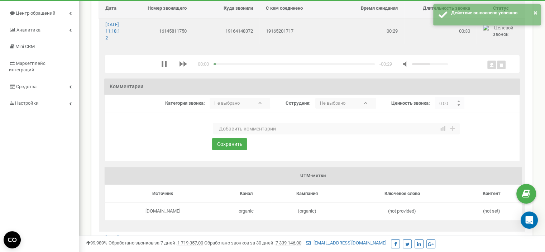
click at [227, 134] on textarea at bounding box center [336, 128] width 247 height 11
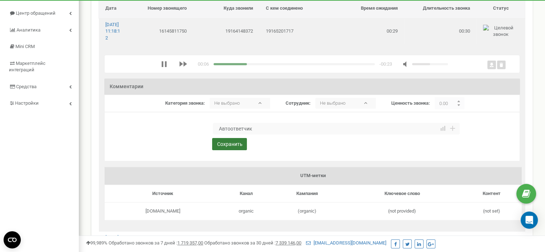
type textarea "Автоответчик"
click at [236, 150] on button "Сохранить" at bounding box center [229, 144] width 35 height 12
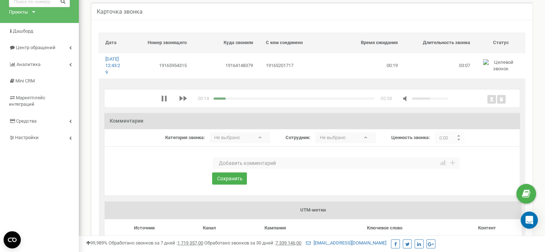
scroll to position [36, 0]
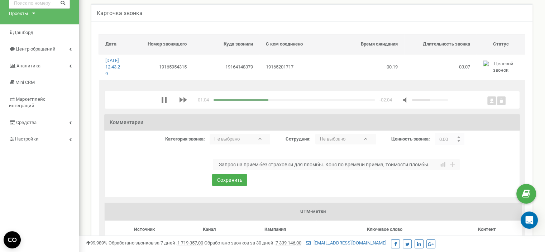
drag, startPoint x: 388, startPoint y: 171, endPoint x: 390, endPoint y: 175, distance: 5.1
click at [388, 170] on textarea "Запрос на прием без страховки для пломбы. Конс по времени приема, тоимости плом…" at bounding box center [336, 164] width 247 height 11
drag, startPoint x: 435, startPoint y: 172, endPoint x: 434, endPoint y: 192, distance: 20.1
click at [436, 170] on textarea "Запрос на прием без страховки для пломбы. Конс по времени приема, стоимости пло…" at bounding box center [336, 164] width 247 height 11
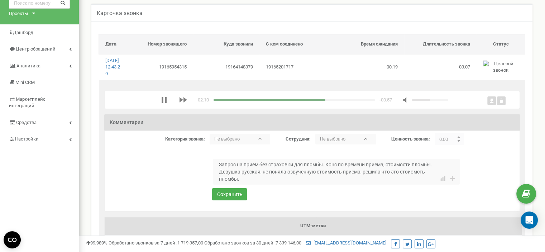
click at [350, 177] on textarea "Запрос на прием без страховки для пломбы. Конс по времени приема, стоимости пло…" at bounding box center [336, 172] width 247 height 26
click at [419, 179] on textarea "Запрос на прием без страховки для пломбы. Конс по времени приема, стоимости пло…" at bounding box center [336, 172] width 247 height 26
click at [251, 184] on textarea "Запрос на прием без страховки для пломбы. Конс по времени приема, стоимости пло…" at bounding box center [336, 172] width 247 height 26
click at [249, 184] on textarea "Запрос на прием без страховки для пломбы. Конс по времени приема, стоимости пло…" at bounding box center [336, 172] width 247 height 26
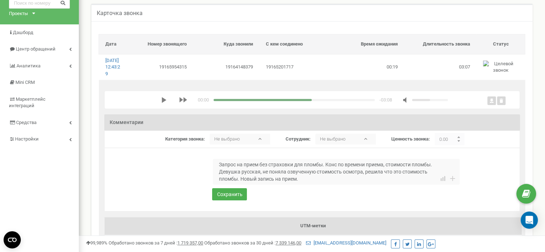
click at [353, 101] on div "media player" at bounding box center [293, 100] width 161 height 2
click at [162, 103] on polygon "media player" at bounding box center [164, 100] width 5 height 6
click at [335, 101] on div "media player" at bounding box center [284, 100] width 142 height 2
click at [312, 184] on textarea "Запрос на прием без страховки для пломбы. Конс по времени приема, стоимости пло…" at bounding box center [336, 172] width 247 height 26
type textarea "Запрос на прием без страховки для пломбы. Конс по времени приема, стоимости пло…"
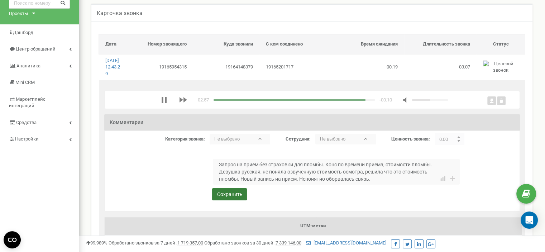
click at [236, 200] on button "Сохранить" at bounding box center [229, 194] width 35 height 12
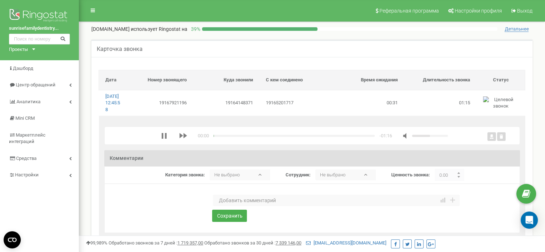
click at [233, 206] on textarea at bounding box center [336, 199] width 247 height 11
type textarea "Автоответчик"
click at [236, 222] on button "Сохранить" at bounding box center [229, 216] width 35 height 12
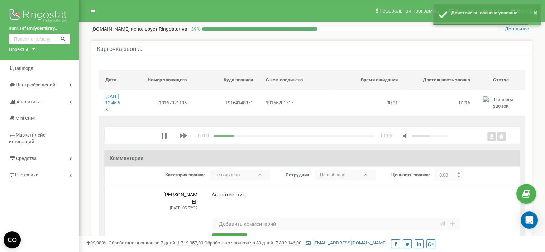
click at [284, 137] on div "media player" at bounding box center [293, 136] width 161 height 2
click at [304, 137] on div "media player" at bounding box center [293, 136] width 161 height 2
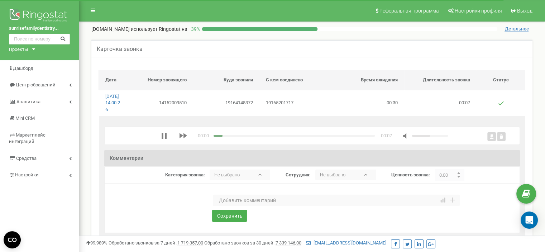
click at [230, 206] on textarea at bounding box center [336, 199] width 247 height 11
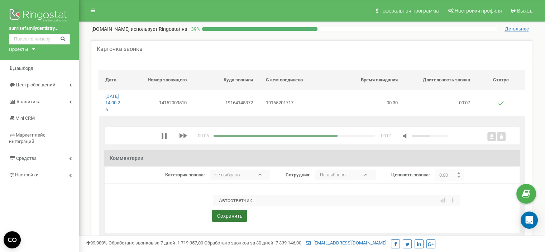
type textarea "Автоответчик"
click at [228, 222] on button "Сохранить" at bounding box center [229, 216] width 35 height 12
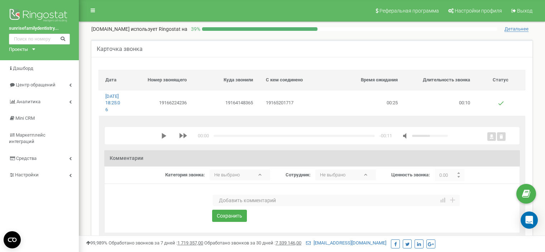
click at [162, 139] on polygon "media player" at bounding box center [164, 136] width 5 height 6
click at [229, 206] on textarea at bounding box center [336, 199] width 247 height 11
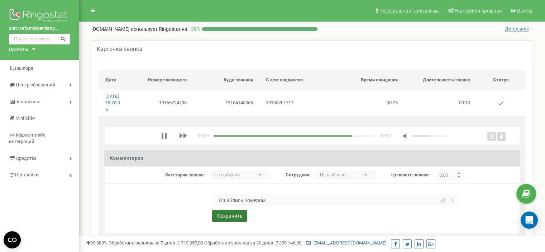
type textarea "Ошиблись номером"
click at [235, 218] on button "Сохранить" at bounding box center [229, 216] width 35 height 12
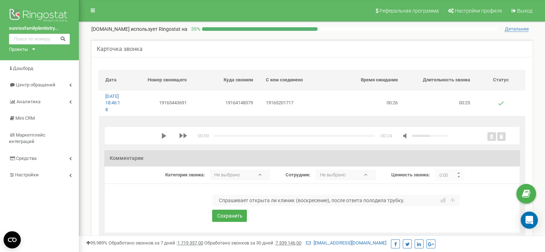
click at [376, 206] on textarea "Спрашивает открыта ли клиник (воскресение), после ответа полодила трубку." at bounding box center [336, 199] width 247 height 11
type textarea "Спрашивает открыта ли клиник (воскресение), после ответа положила трубку."
click at [236, 222] on button "Сохранить" at bounding box center [229, 216] width 35 height 12
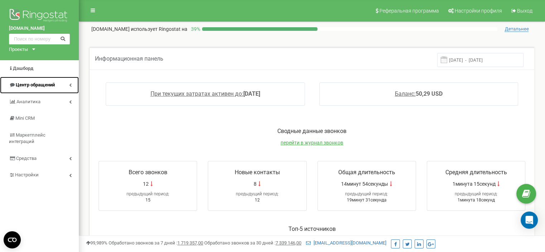
click at [52, 83] on span "Центр обращений" at bounding box center [35, 84] width 39 height 5
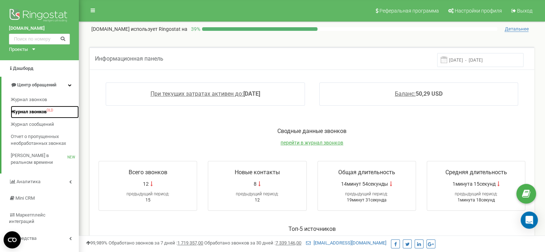
click at [45, 111] on span "Журнал звонков" at bounding box center [29, 112] width 36 height 7
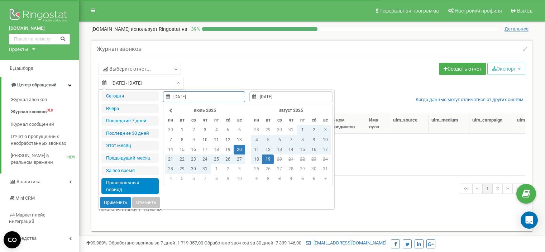
select select "50"
type input "[DATE]"
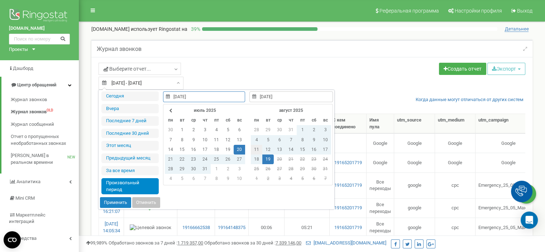
click at [254, 148] on td "11" at bounding box center [256, 150] width 11 height 10
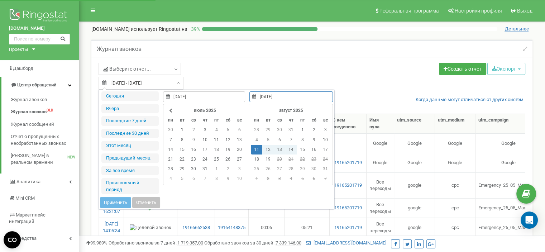
type input "[DATE]"
click at [322, 148] on td "17" at bounding box center [324, 150] width 11 height 10
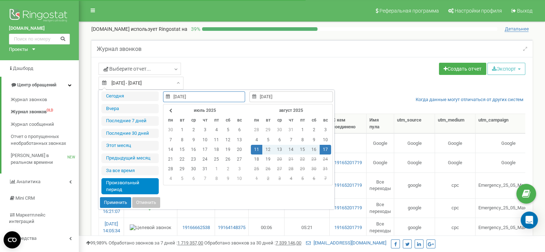
type input "[DATE]"
click at [116, 201] on button "Применить" at bounding box center [115, 202] width 31 height 11
type input "[DATE] - [DATE]"
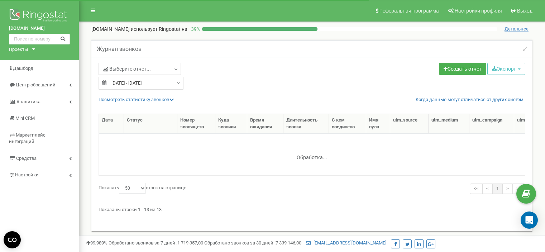
select select "50"
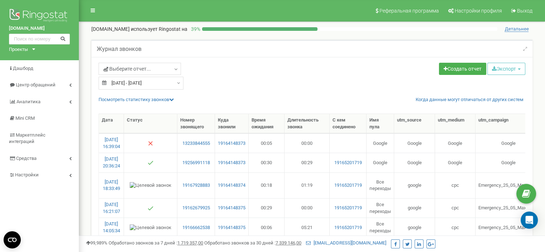
type input "[DATE]"
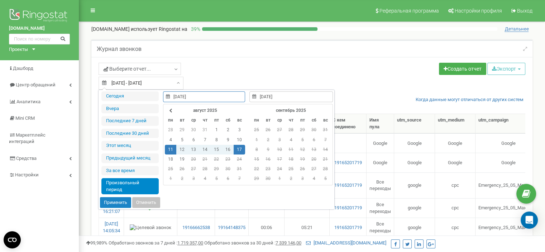
click at [173, 83] on div "[DATE] - [DATE]" at bounding box center [140, 83] width 85 height 13
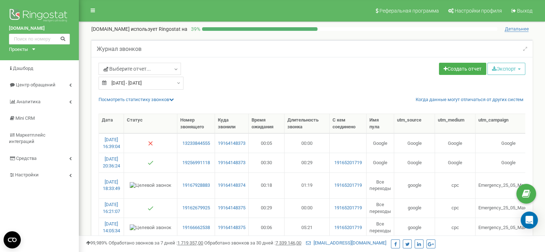
click at [257, 73] on div "Выберите отчет... Целевые [GEOGRAPHIC_DATA] Исходящие Контекстная реклама (CPC)…" at bounding box center [202, 70] width 208 height 14
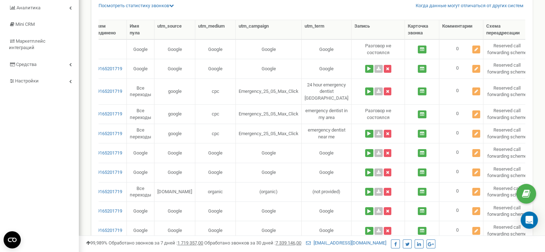
scroll to position [93, 0]
